Goal: Task Accomplishment & Management: Manage account settings

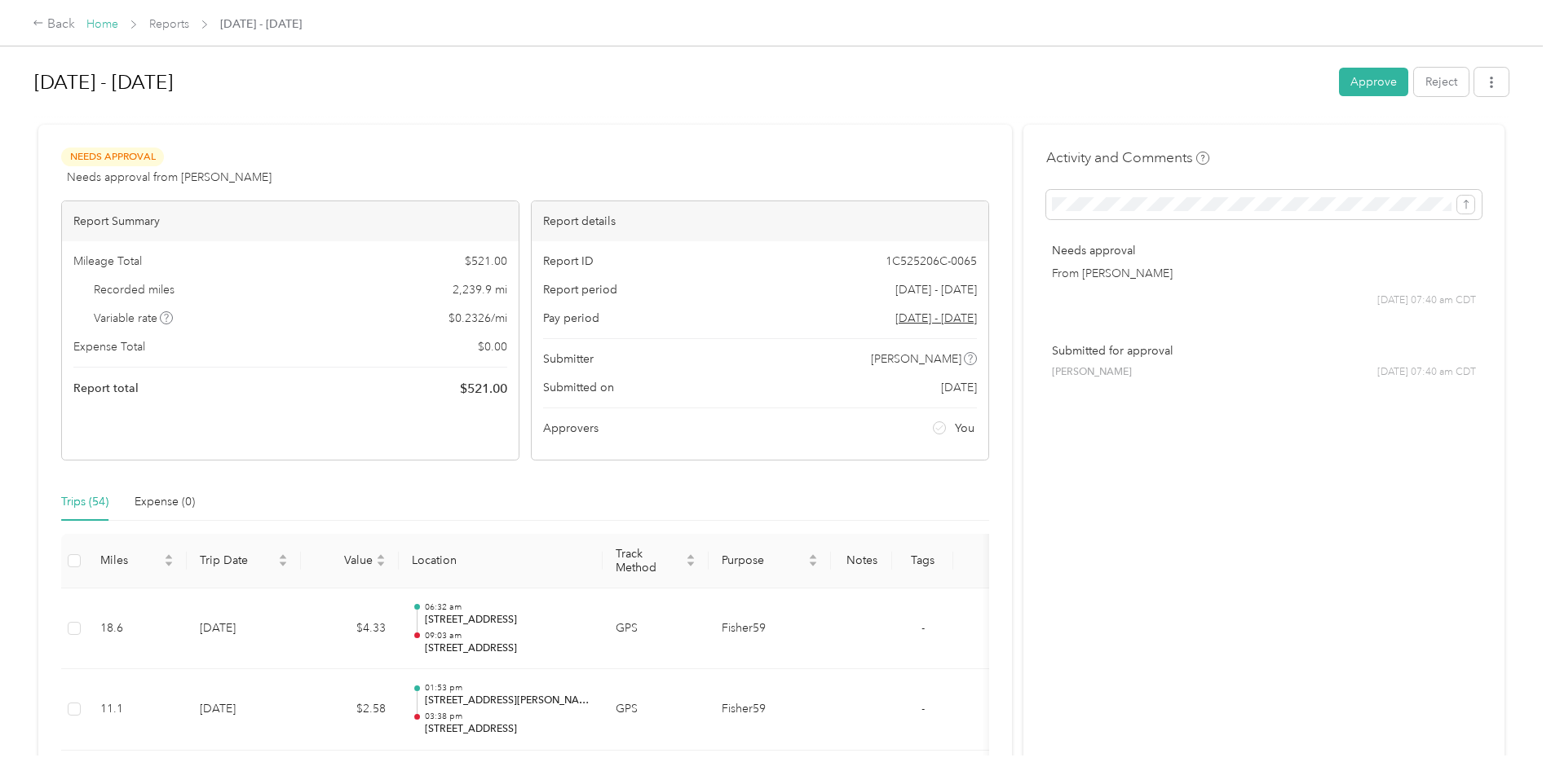
click at [92, 22] on link "Home" at bounding box center [102, 24] width 31 height 14
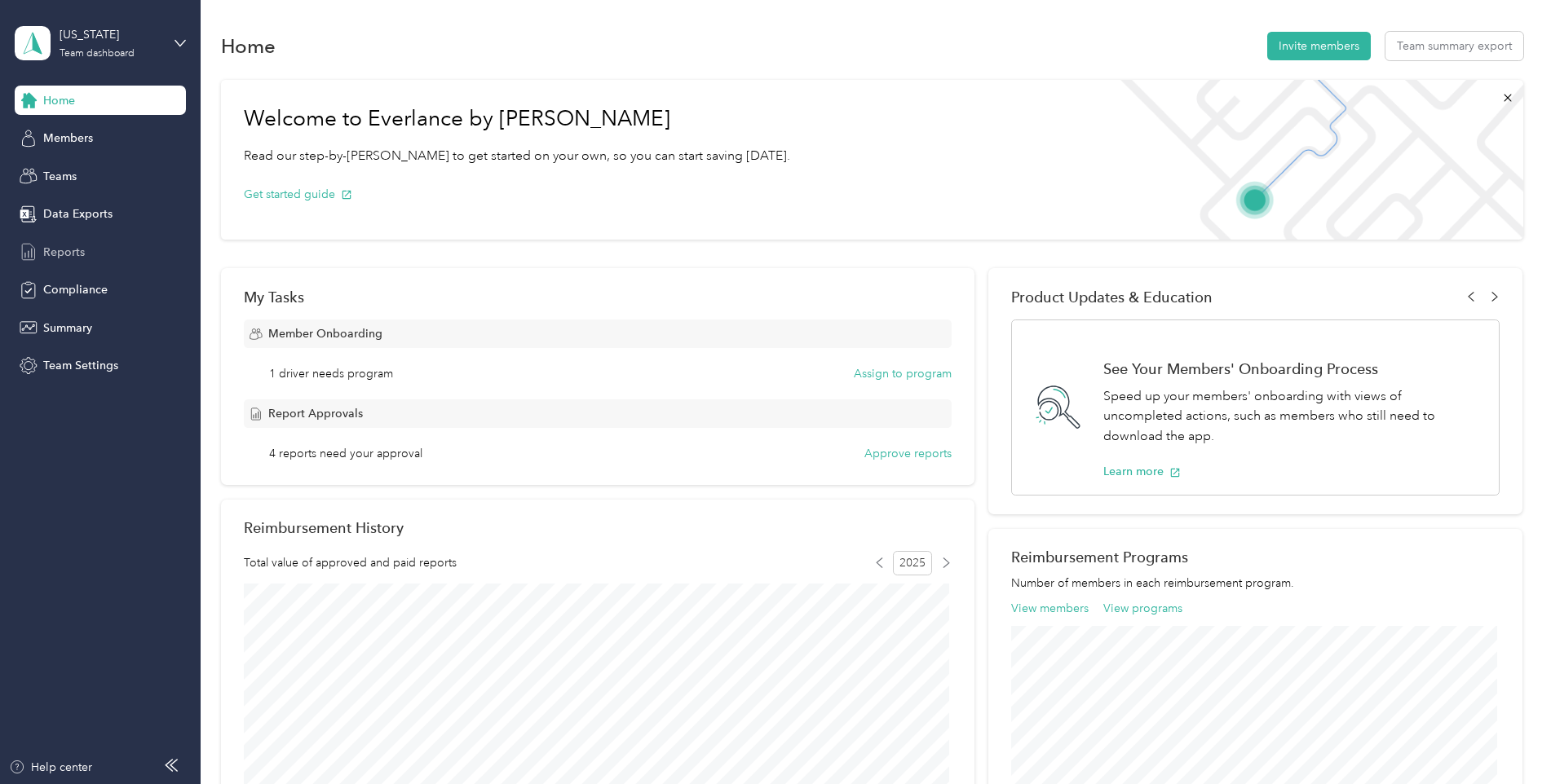
click at [65, 250] on span "Reports" at bounding box center [64, 252] width 41 height 17
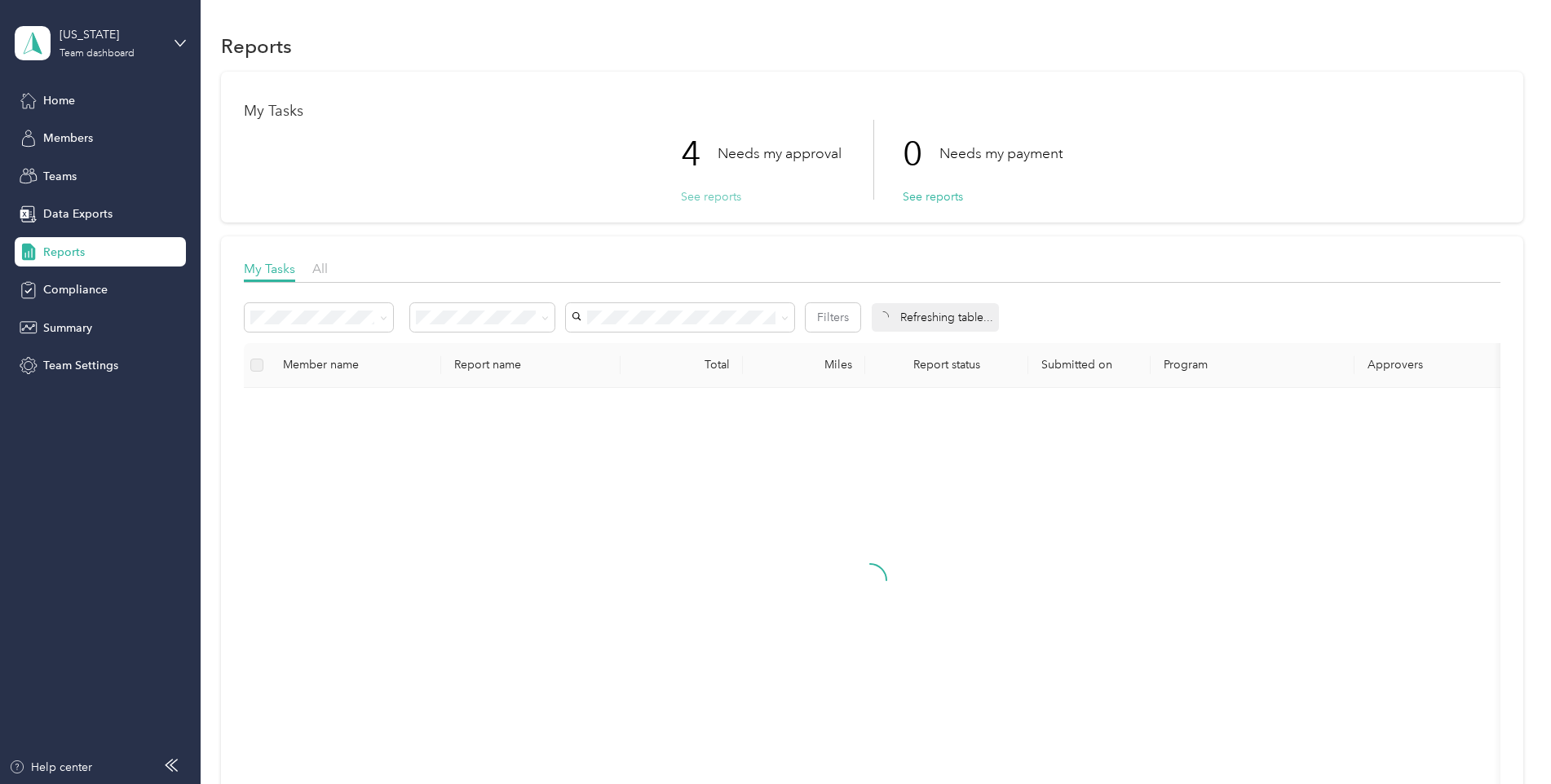
click at [724, 197] on button "See reports" at bounding box center [710, 196] width 60 height 17
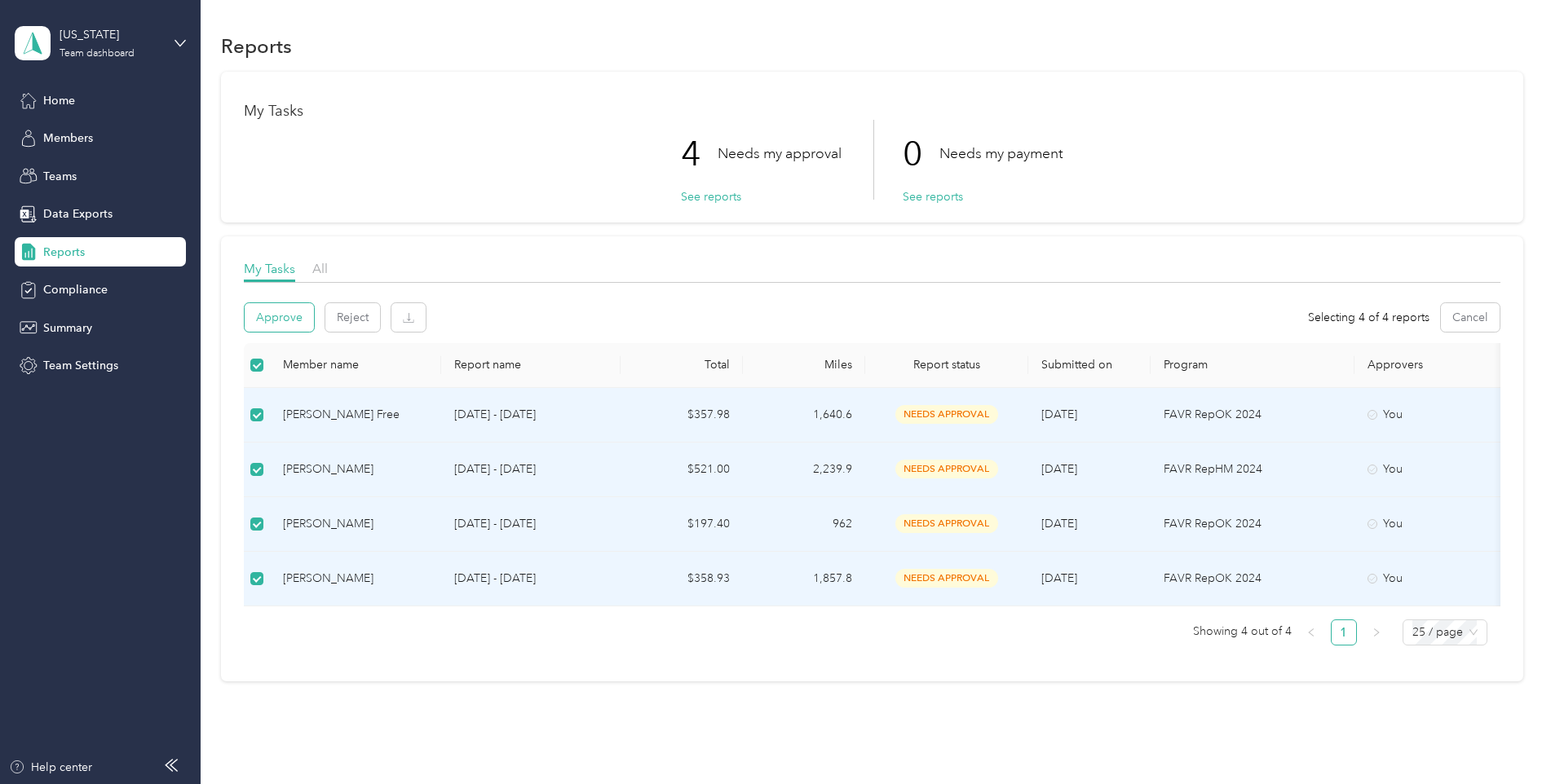
click at [293, 320] on button "Approve" at bounding box center [279, 317] width 70 height 28
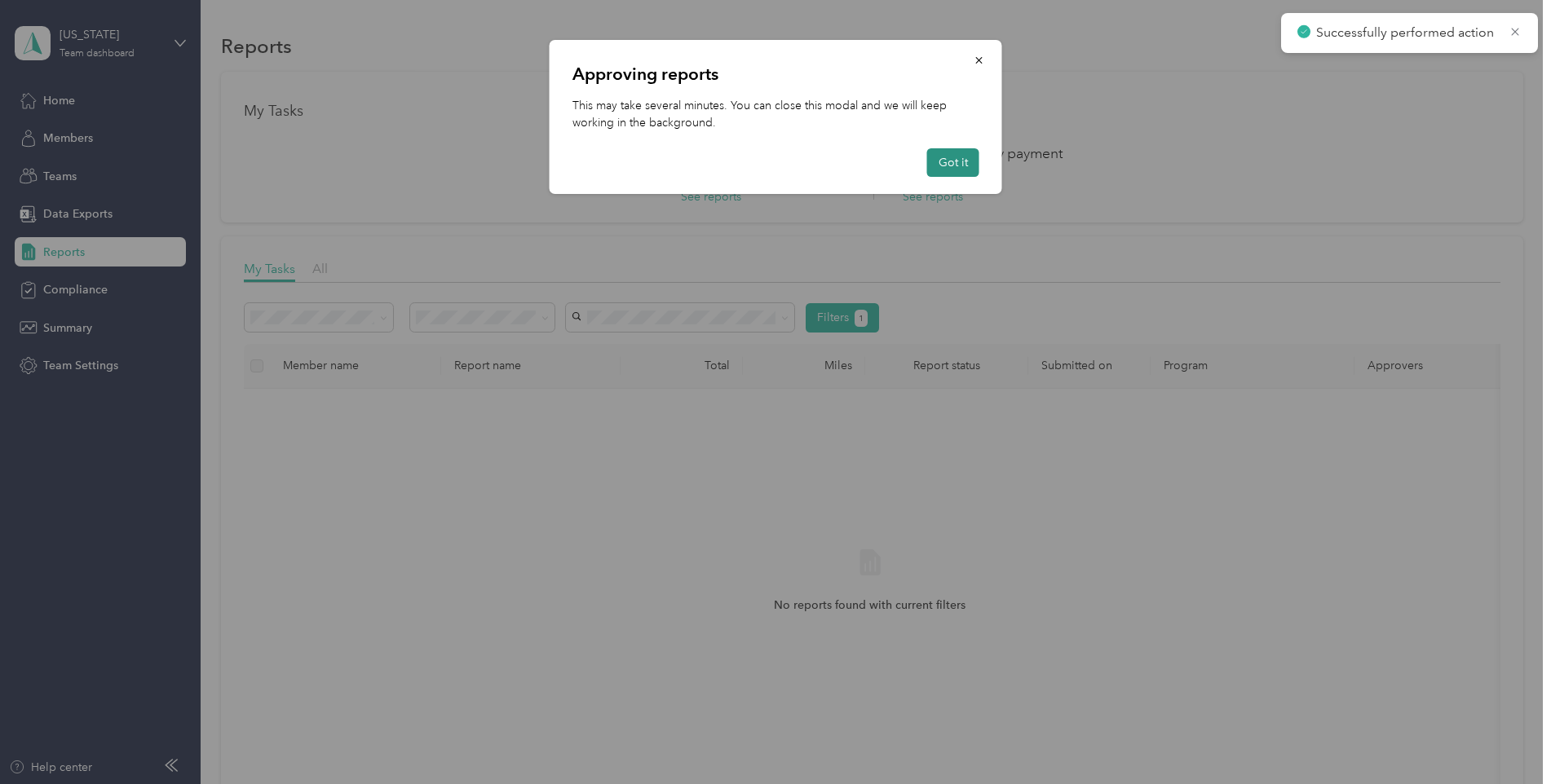
click at [964, 162] on button "Got it" at bounding box center [952, 162] width 52 height 28
